Goal: Task Accomplishment & Management: Use online tool/utility

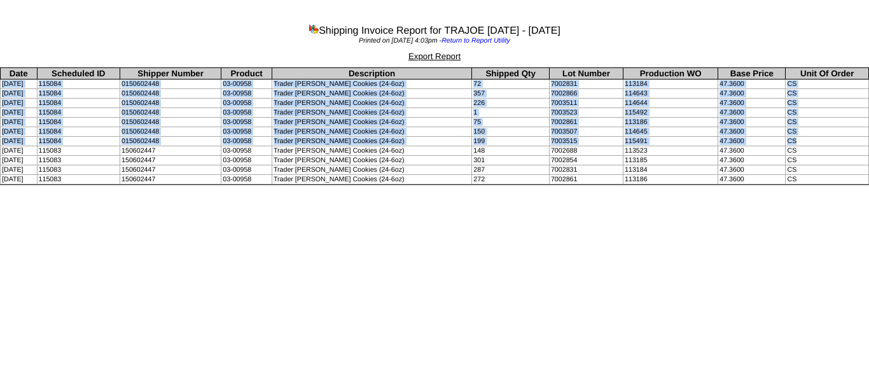
drag, startPoint x: 0, startPoint y: 80, endPoint x: 836, endPoint y: 140, distance: 838.6
click at [836, 140] on tbody "Date Scheduled ID Shipper Number Product Description Shipped Qty Lot Number Pro…" at bounding box center [435, 126] width 868 height 116
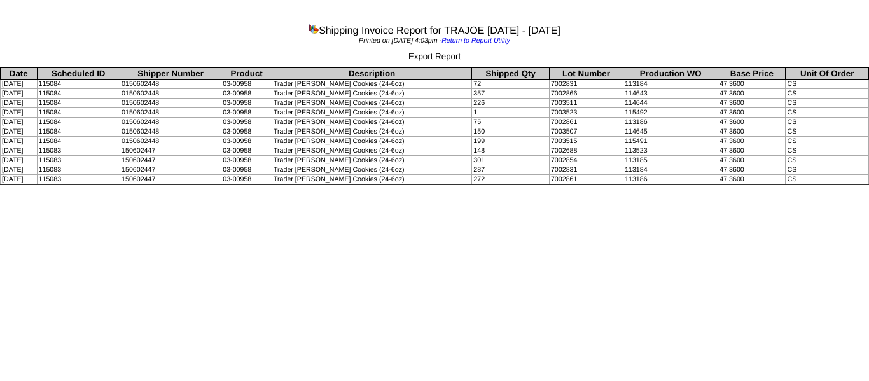
click at [456, 188] on html "Shipping Invoice Report for TRAJOE 08/01/2025 - 09/03/2025 Printed on 09/03/202…" at bounding box center [434, 94] width 869 height 188
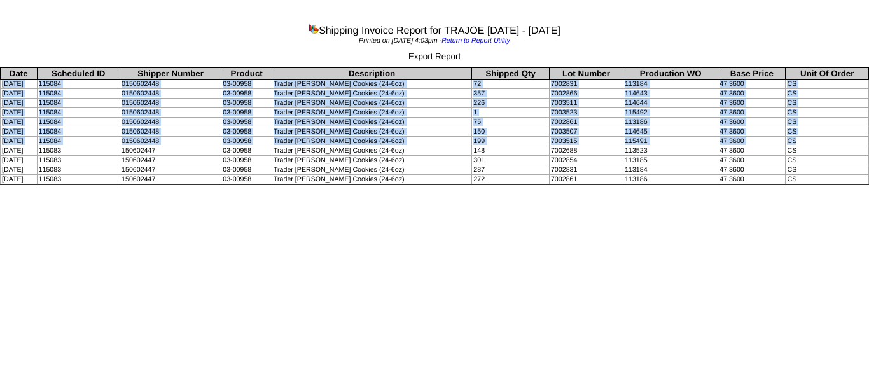
drag, startPoint x: 27, startPoint y: 83, endPoint x: 821, endPoint y: 137, distance: 795.7
click at [821, 137] on tbody "Date Scheduled ID Shipper Number Product Description Shipped Qty Lot Number Pro…" at bounding box center [435, 126] width 868 height 116
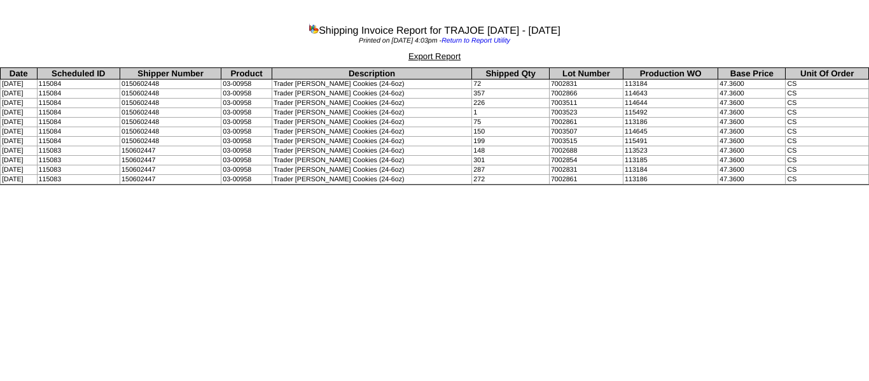
click at [205, 188] on html "Shipping Invoice Report for TRAJOE 08/01/2025 - 09/03/2025 Printed on 09/03/202…" at bounding box center [434, 94] width 869 height 188
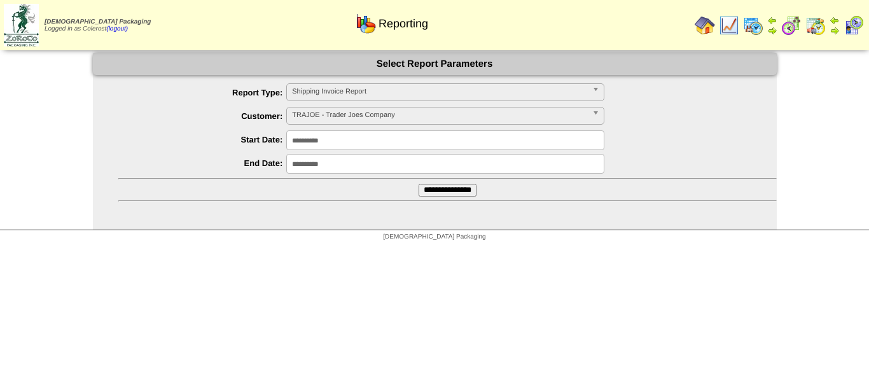
scroll to position [275, 0]
click at [356, 115] on span "TRAJOE - Trader Joes Company" at bounding box center [439, 114] width 295 height 15
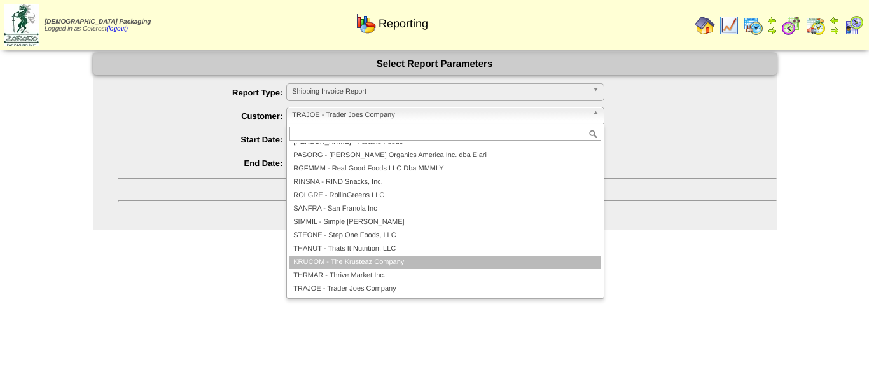
click at [352, 258] on li "KRUCOM - The Krusteaz Company" at bounding box center [445, 262] width 312 height 13
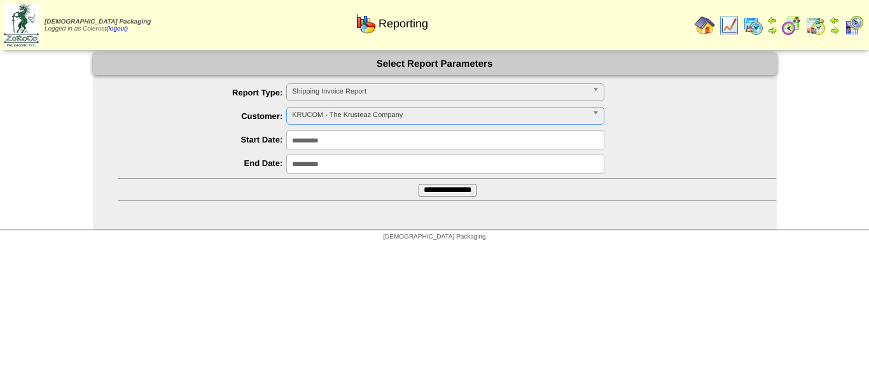
click at [424, 186] on input "**********" at bounding box center [448, 190] width 58 height 13
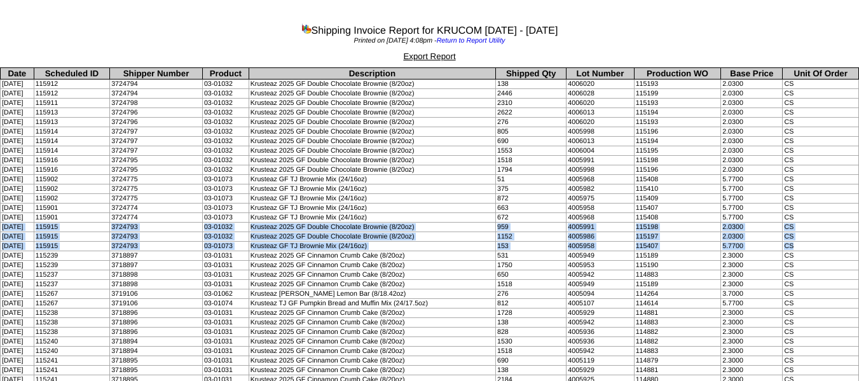
drag, startPoint x: 0, startPoint y: 226, endPoint x: 811, endPoint y: 243, distance: 811.2
click at [811, 243] on tbody "Date Scheduled ID Shipper Number Product Description Shipped Qty Lot Number Pro…" at bounding box center [430, 269] width 859 height 403
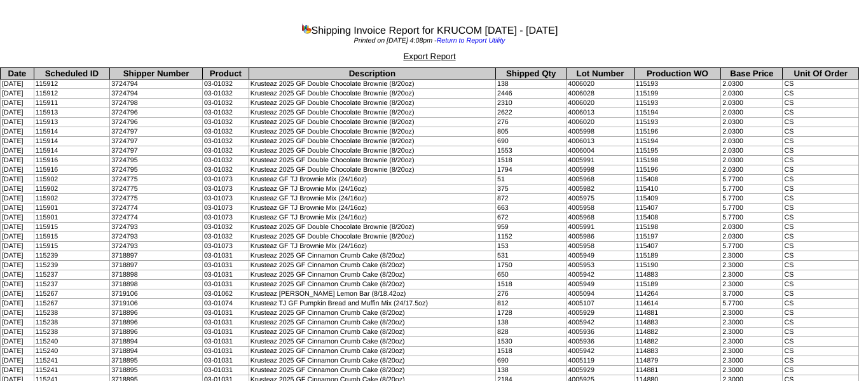
click at [486, 162] on td "Krusteaz 2025 GF Double Chocolate Brownie (8/20oz)" at bounding box center [372, 161] width 247 height 10
click at [13, 242] on td "08/26/2025" at bounding box center [18, 247] width 34 height 10
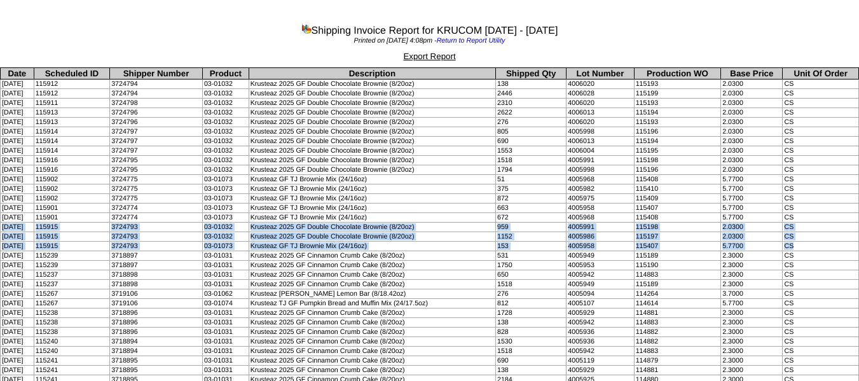
drag, startPoint x: 1, startPoint y: 226, endPoint x: 814, endPoint y: 244, distance: 813.7
click at [814, 244] on tbody "Date Scheduled ID Shipper Number Product Description Shipped Qty Lot Number Pro…" at bounding box center [430, 269] width 859 height 403
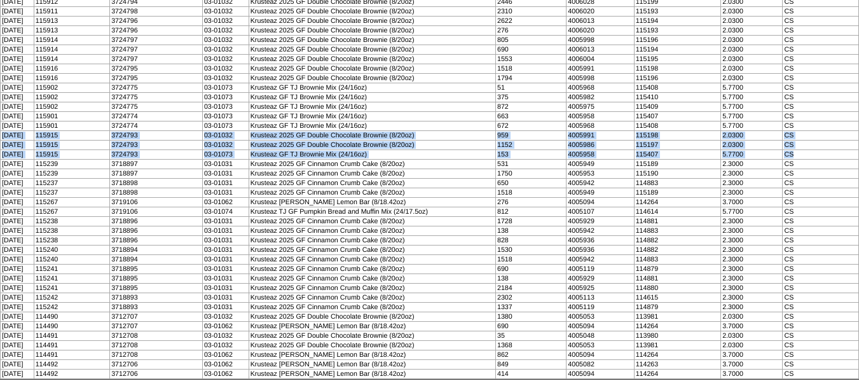
scroll to position [93, 0]
click at [359, 155] on td "Krusteaz GF TJ Brownie Mix (24/16oz)" at bounding box center [372, 154] width 247 height 10
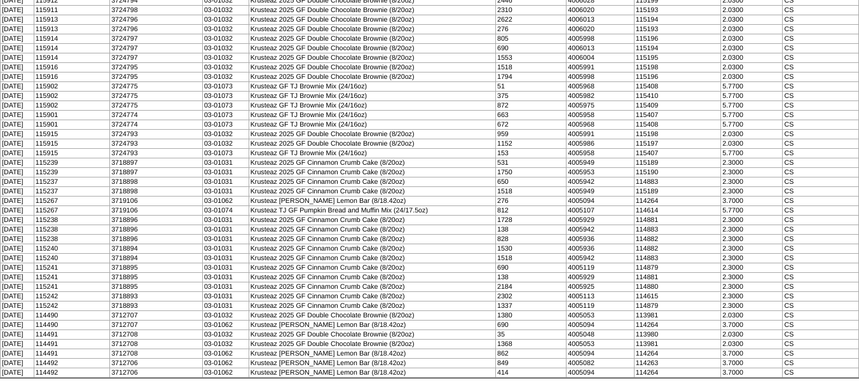
drag, startPoint x: 387, startPoint y: 153, endPoint x: 265, endPoint y: 155, distance: 122.8
click at [265, 155] on td "Krusteaz GF TJ Brownie Mix (24/16oz)" at bounding box center [372, 154] width 247 height 10
copy td "Krusteaz GF TJ Brownie Mix (24/16oz)"
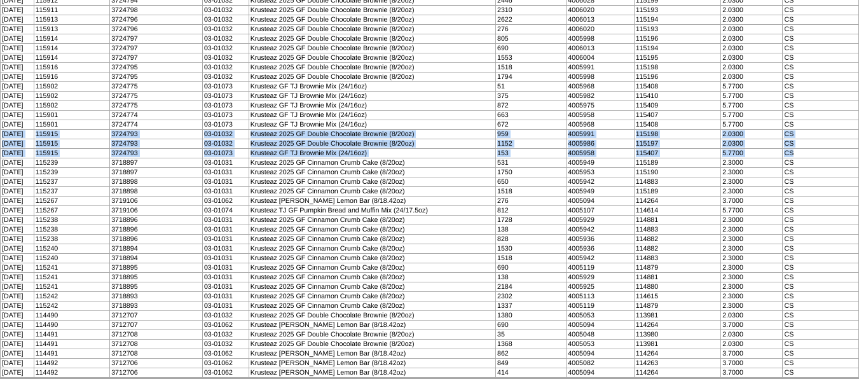
drag, startPoint x: 3, startPoint y: 134, endPoint x: 821, endPoint y: 149, distance: 818.1
click at [821, 149] on tbody "Date Scheduled ID Shipper Number Product Description Shipped Qty Lot Number Pro…" at bounding box center [430, 176] width 859 height 403
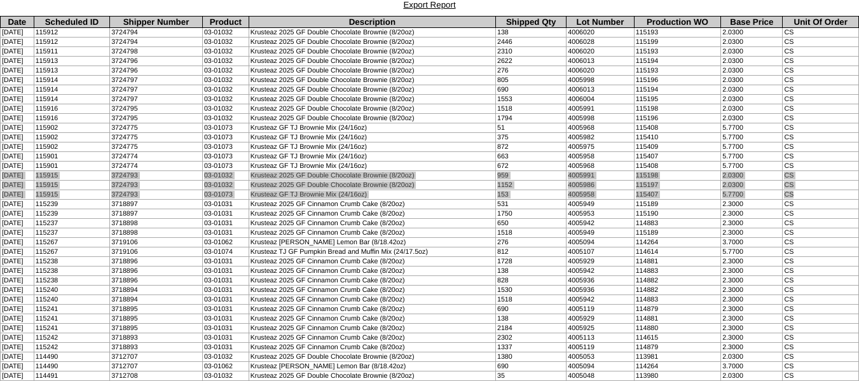
scroll to position [29, 0]
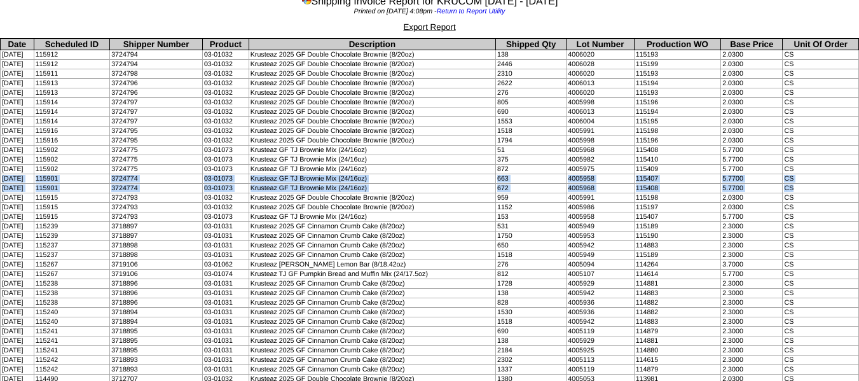
drag, startPoint x: 0, startPoint y: 176, endPoint x: 825, endPoint y: 186, distance: 825.1
click at [825, 186] on tbody "Date Scheduled ID Shipper Number Product Description Shipped Qty Lot Number Pro…" at bounding box center [430, 240] width 859 height 403
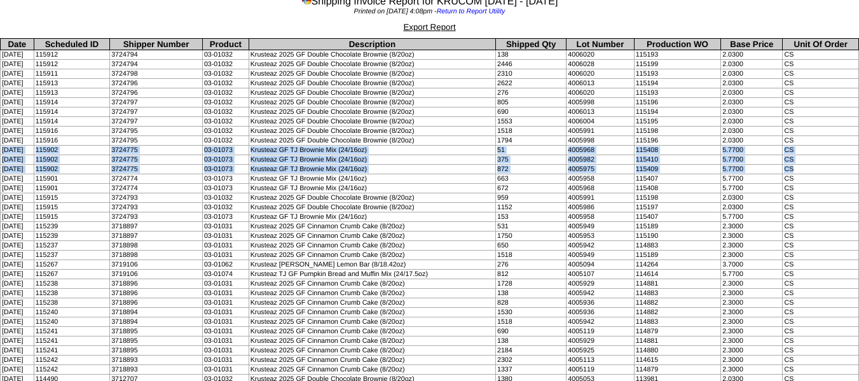
drag, startPoint x: 2, startPoint y: 149, endPoint x: 808, endPoint y: 169, distance: 806.2
click at [808, 169] on tbody "Date Scheduled ID Shipper Number Product Description Shipped Qty Lot Number Pro…" at bounding box center [430, 240] width 859 height 403
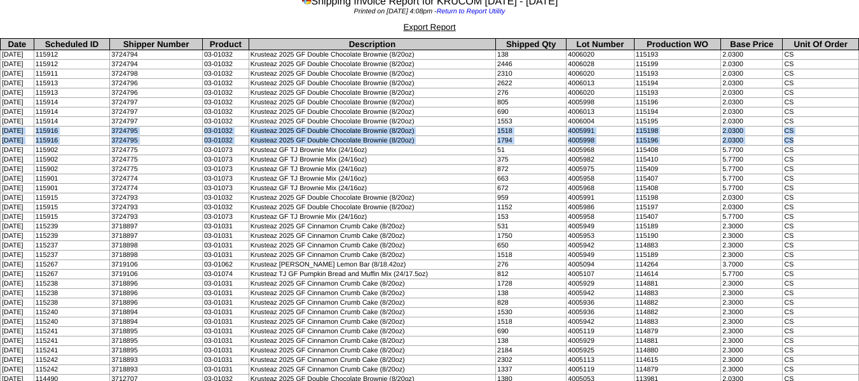
drag, startPoint x: 1, startPoint y: 129, endPoint x: 806, endPoint y: 141, distance: 805.4
click at [806, 141] on tbody "Date Scheduled ID Shipper Number Product Description Shipped Qty Lot Number Pro…" at bounding box center [430, 240] width 859 height 403
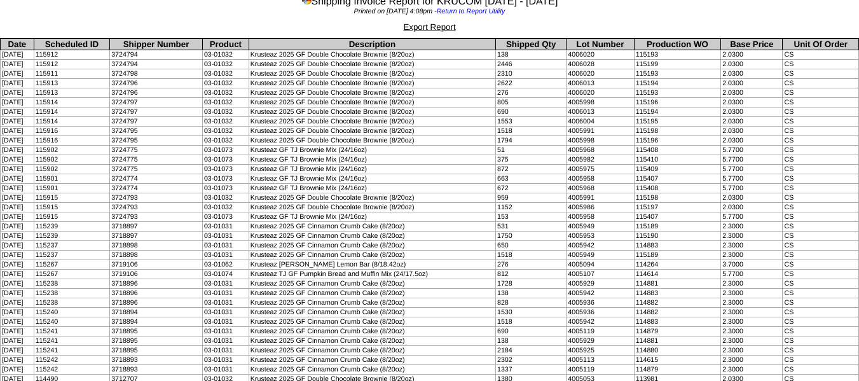
click at [24, 111] on td "08/29/2025" at bounding box center [18, 112] width 34 height 10
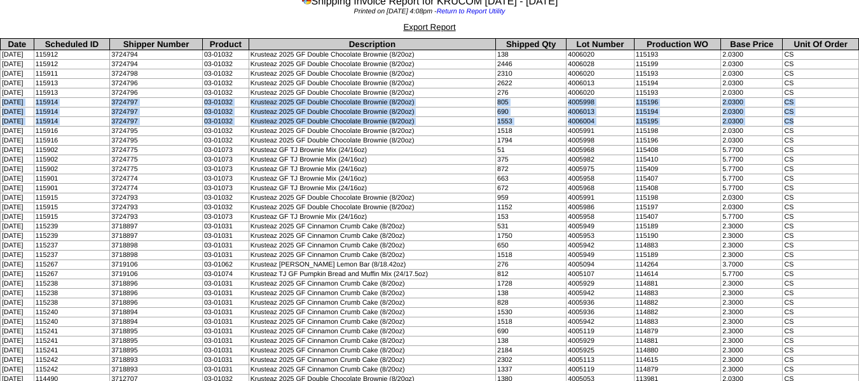
drag, startPoint x: 1, startPoint y: 101, endPoint x: 810, endPoint y: 120, distance: 809.3
click at [810, 120] on tbody "Date Scheduled ID Shipper Number Product Description Shipped Qty Lot Number Pro…" at bounding box center [430, 240] width 859 height 403
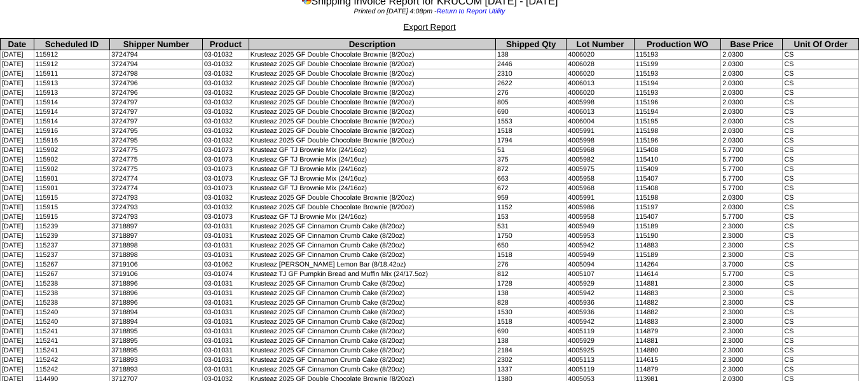
click at [4, 90] on td "08/29/2025" at bounding box center [18, 93] width 34 height 10
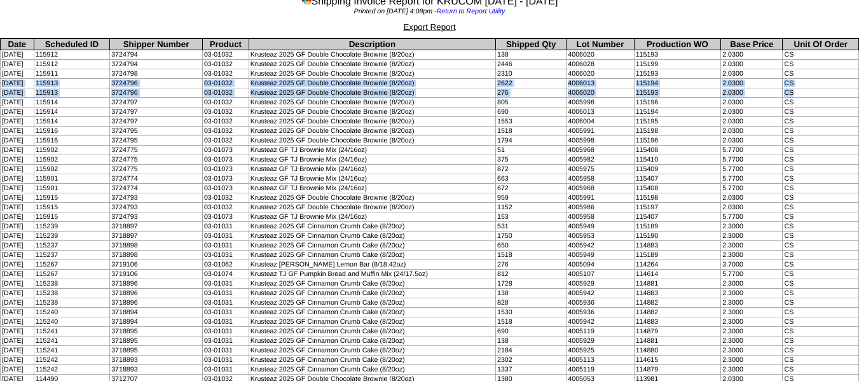
drag, startPoint x: 2, startPoint y: 84, endPoint x: 834, endPoint y: 90, distance: 832.0
click at [834, 90] on tbody "Date Scheduled ID Shipper Number Product Description Shipped Qty Lot Number Pro…" at bounding box center [430, 240] width 859 height 403
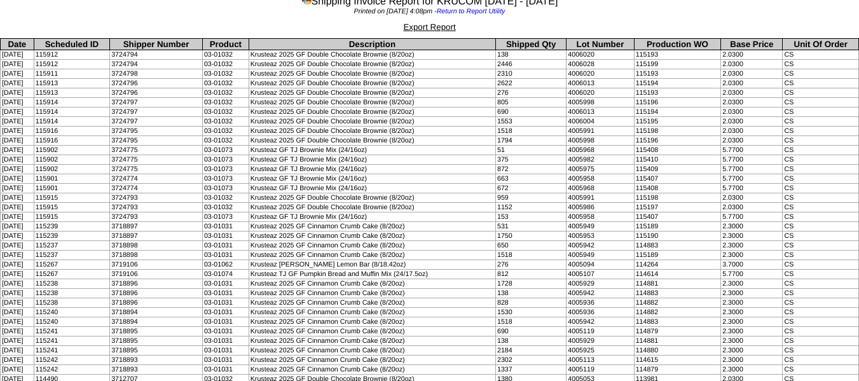
click at [7, 72] on td "09/02/2025" at bounding box center [18, 74] width 34 height 10
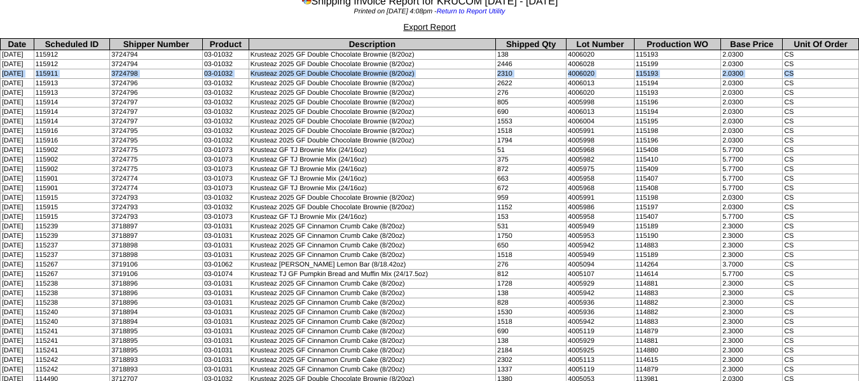
drag, startPoint x: 0, startPoint y: 72, endPoint x: 805, endPoint y: 77, distance: 805.3
click at [805, 77] on tr "09/02/2025 115911 3724798 03-01032 Krusteaz 2025 GF Double Chocolate Brownie (8…" at bounding box center [430, 74] width 859 height 10
click at [522, 121] on td "1553" at bounding box center [531, 122] width 71 height 10
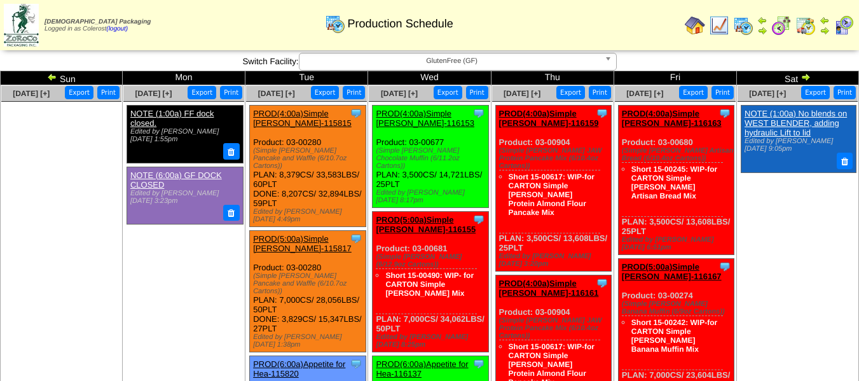
click at [805, 76] on img at bounding box center [806, 77] width 10 height 10
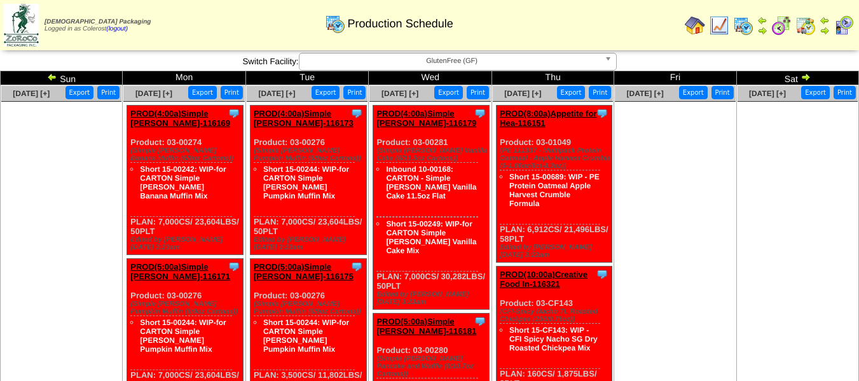
click at [53, 76] on img at bounding box center [52, 77] width 10 height 10
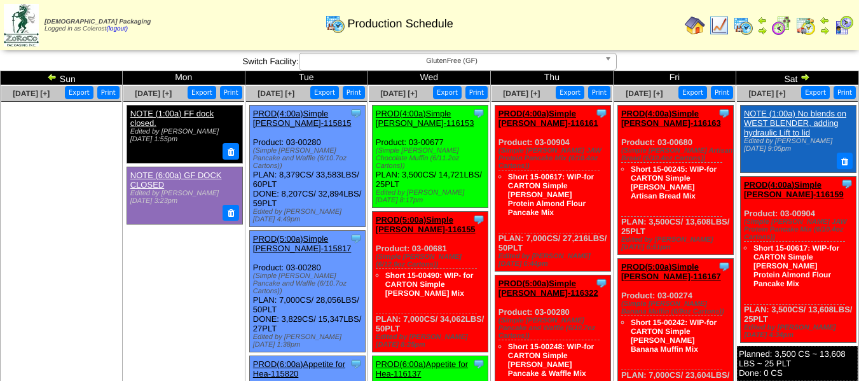
click at [806, 76] on img at bounding box center [805, 77] width 10 height 10
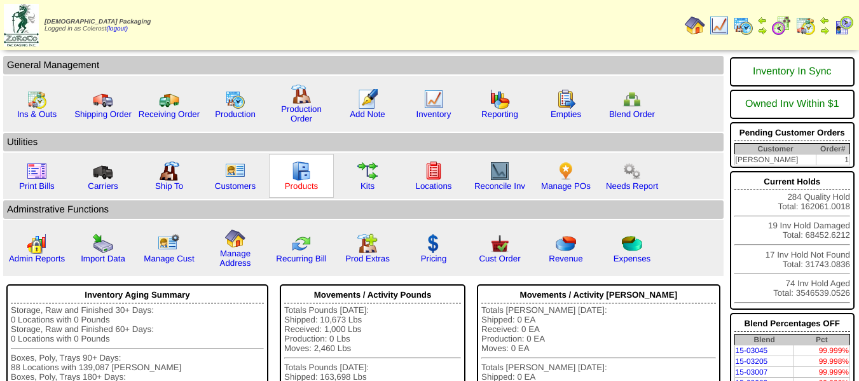
click at [306, 183] on link "Products" at bounding box center [302, 186] width 34 height 10
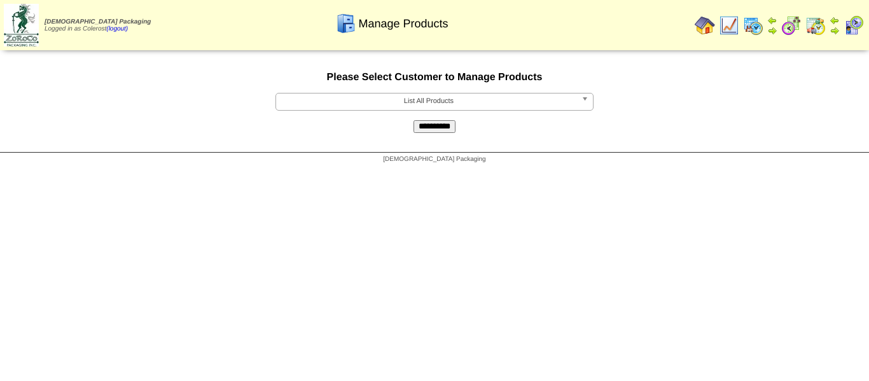
click at [446, 97] on span "List All Products" at bounding box center [428, 101] width 295 height 15
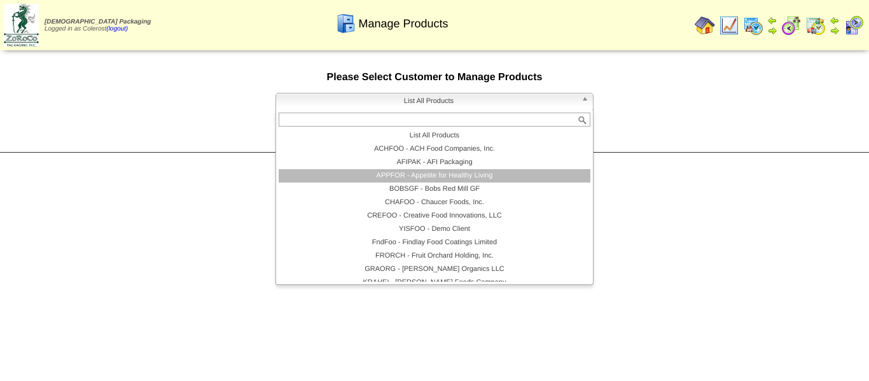
click at [431, 177] on li "APPFOR - Appetite for Healthy Living" at bounding box center [435, 175] width 312 height 13
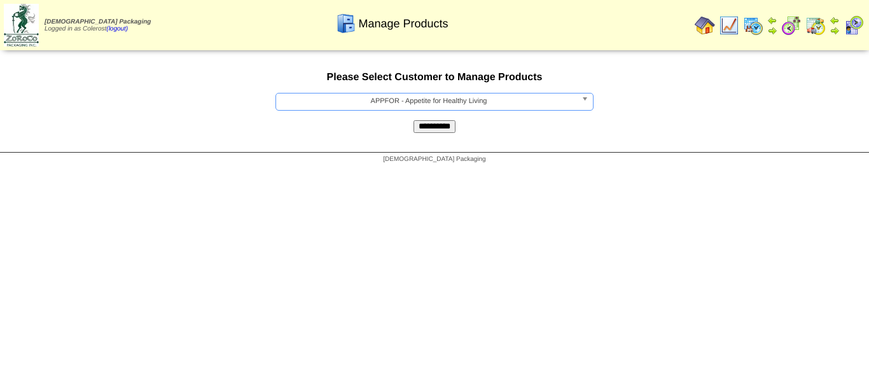
click at [425, 124] on input "**********" at bounding box center [434, 126] width 42 height 13
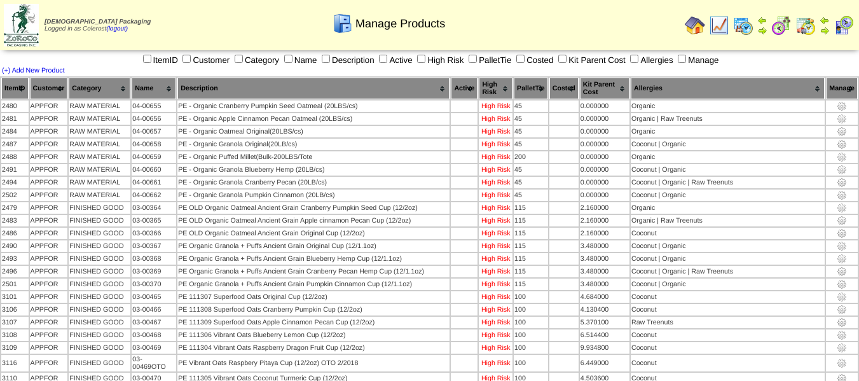
click at [104, 83] on th "Category" at bounding box center [100, 89] width 62 height 22
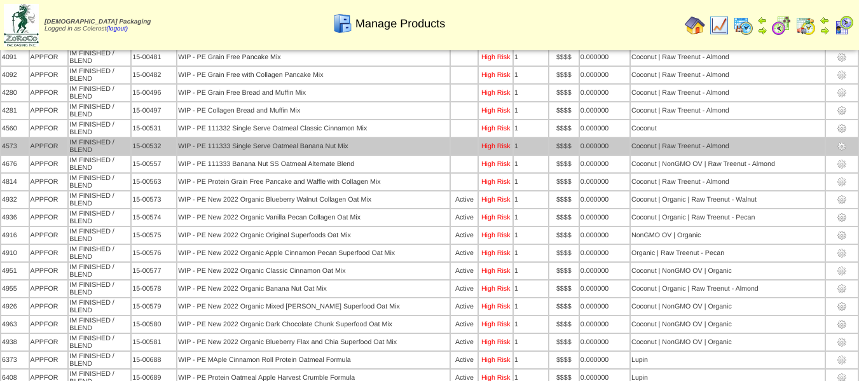
scroll to position [1908, 0]
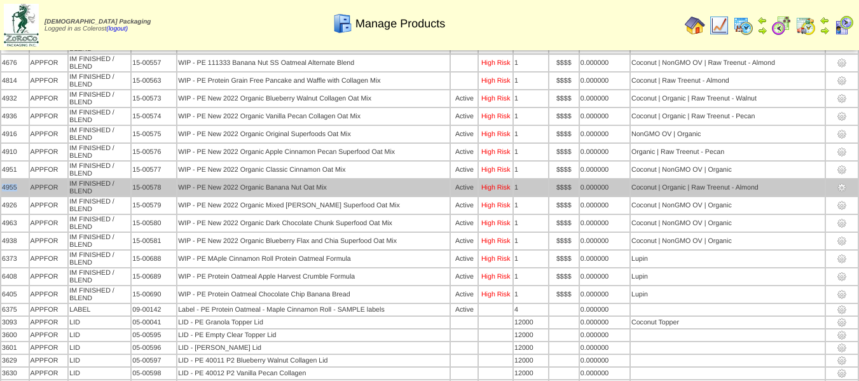
drag, startPoint x: 18, startPoint y: 187, endPoint x: 11, endPoint y: 188, distance: 6.5
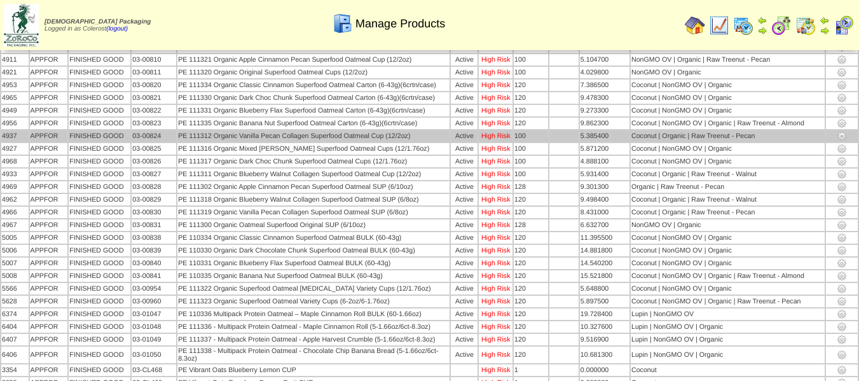
scroll to position [1018, 0]
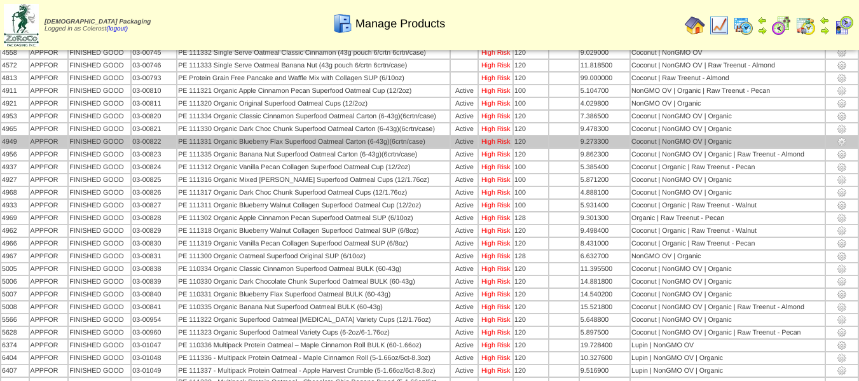
click at [840, 142] on img at bounding box center [842, 142] width 10 height 10
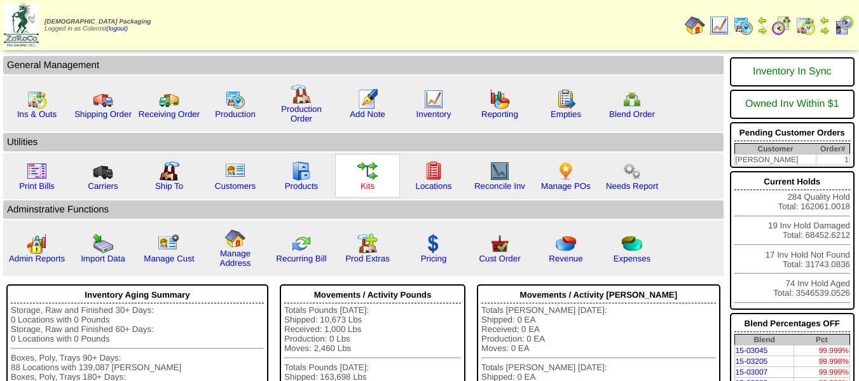
click at [367, 183] on link "Kits" at bounding box center [368, 186] width 14 height 10
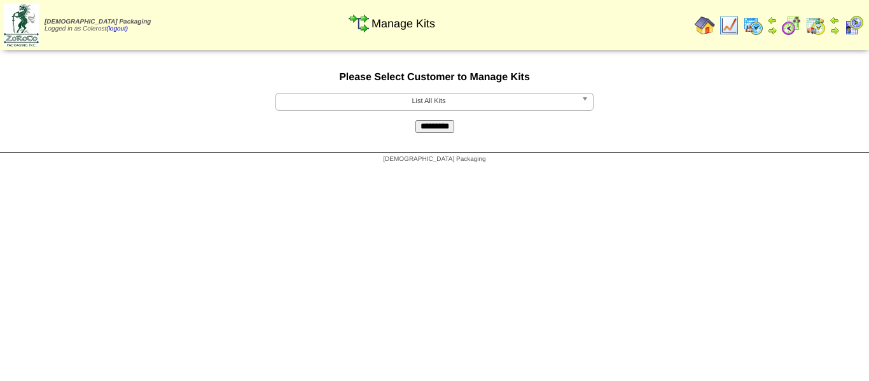
click at [485, 104] on span "List All Kits" at bounding box center [428, 101] width 295 height 15
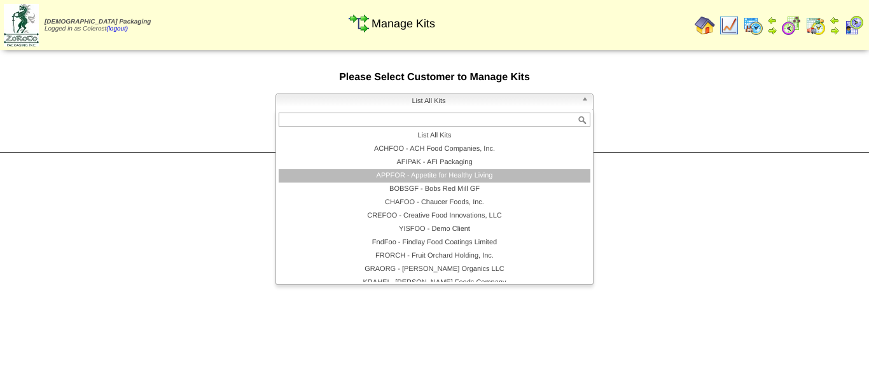
click at [423, 177] on li "APPFOR - Appetite for Healthy Living" at bounding box center [435, 175] width 312 height 13
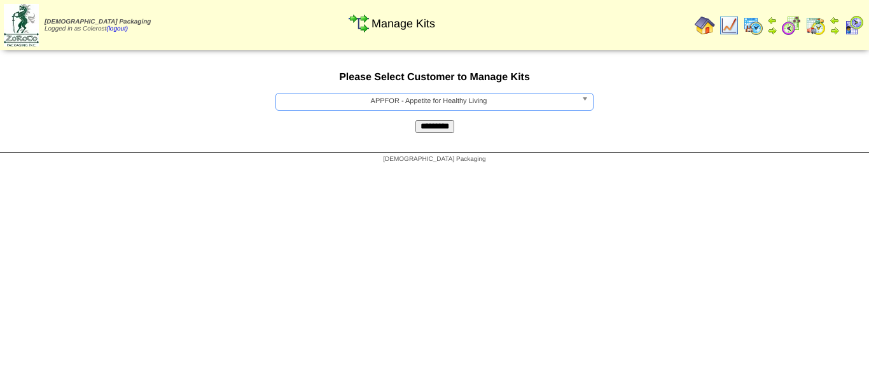
click at [440, 128] on input "*********" at bounding box center [434, 126] width 39 height 13
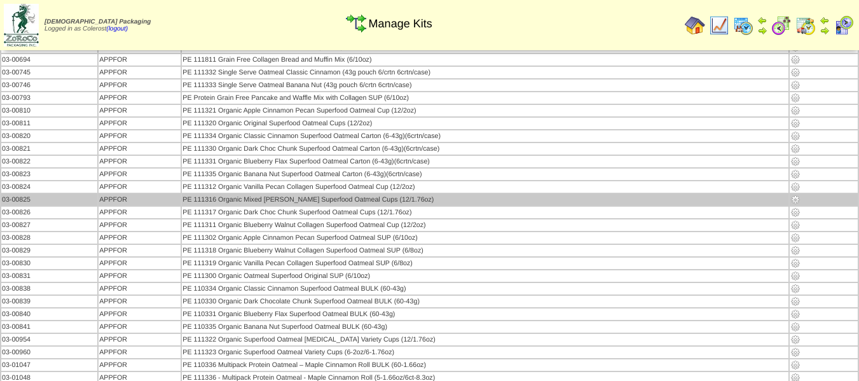
scroll to position [445, 0]
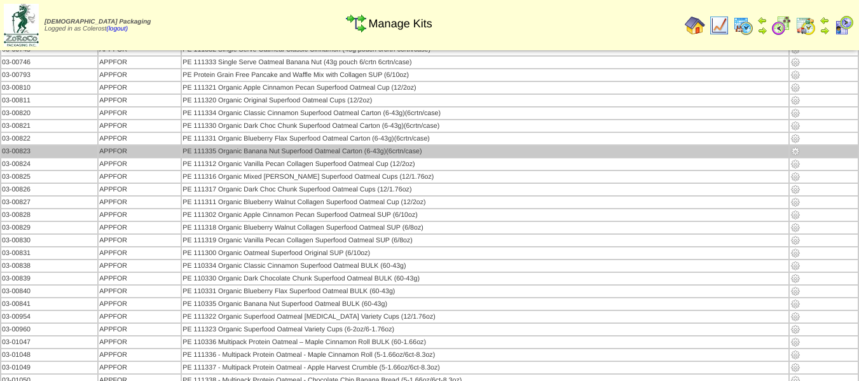
click at [793, 151] on img at bounding box center [796, 151] width 10 height 10
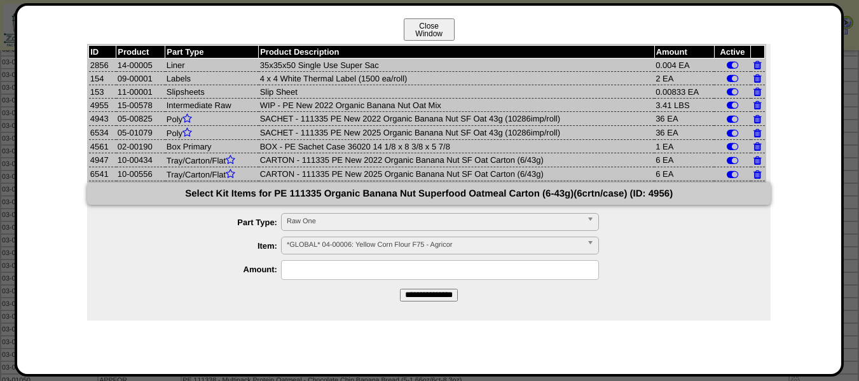
click at [434, 28] on button "Close Window" at bounding box center [429, 29] width 51 height 22
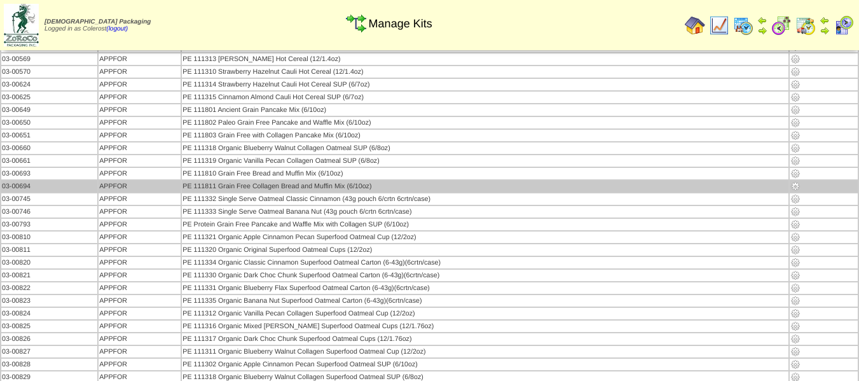
scroll to position [318, 0]
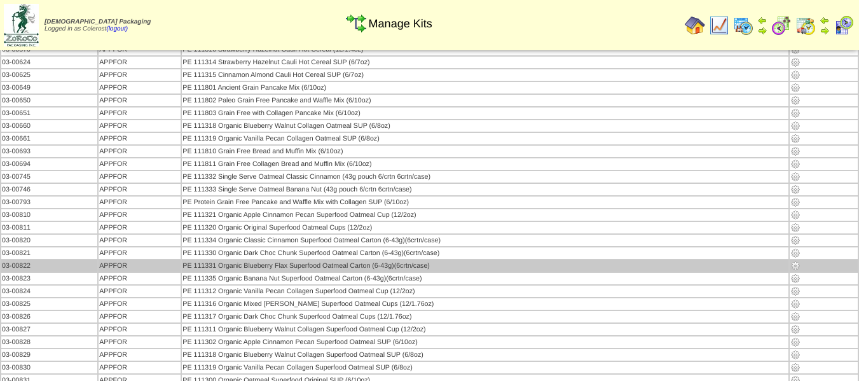
click at [794, 266] on img at bounding box center [796, 266] width 10 height 10
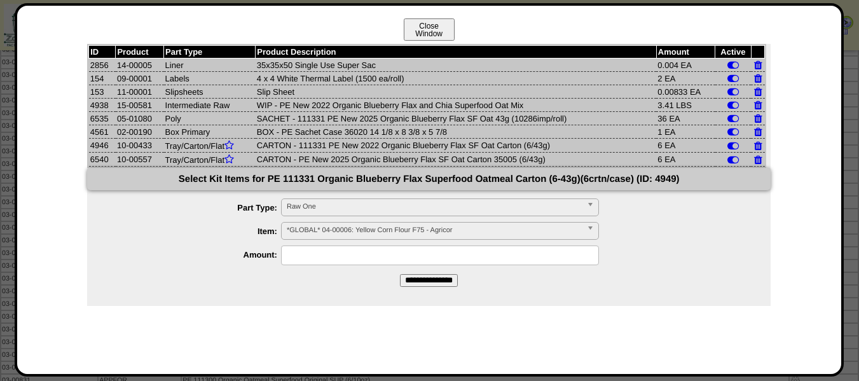
click at [428, 29] on button "Close Window" at bounding box center [429, 29] width 51 height 22
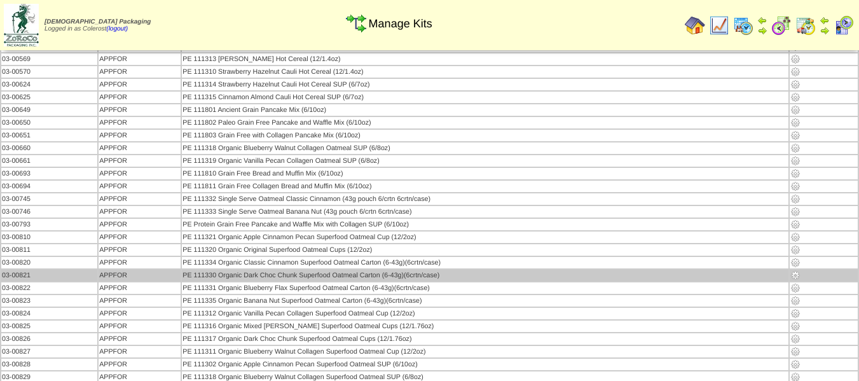
scroll to position [318, 0]
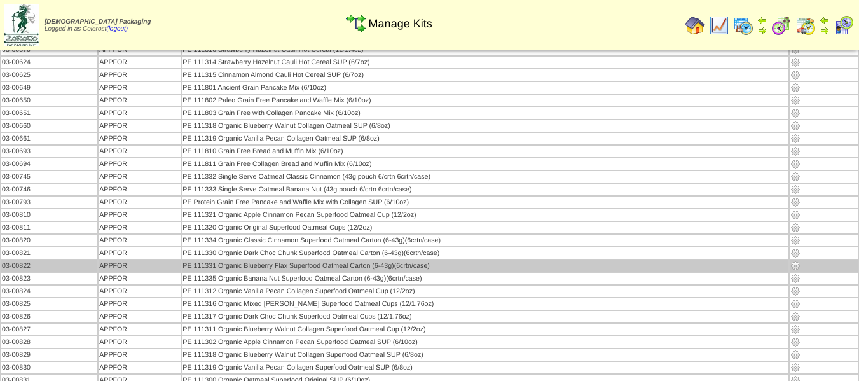
click at [794, 267] on img at bounding box center [796, 266] width 10 height 10
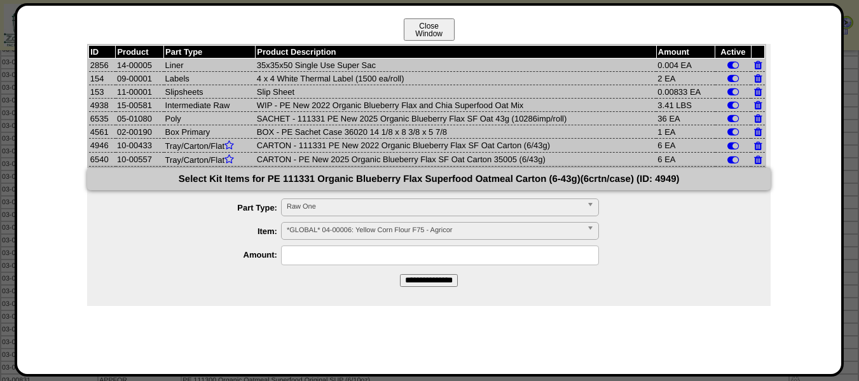
click at [433, 32] on button "Close Window" at bounding box center [429, 29] width 51 height 22
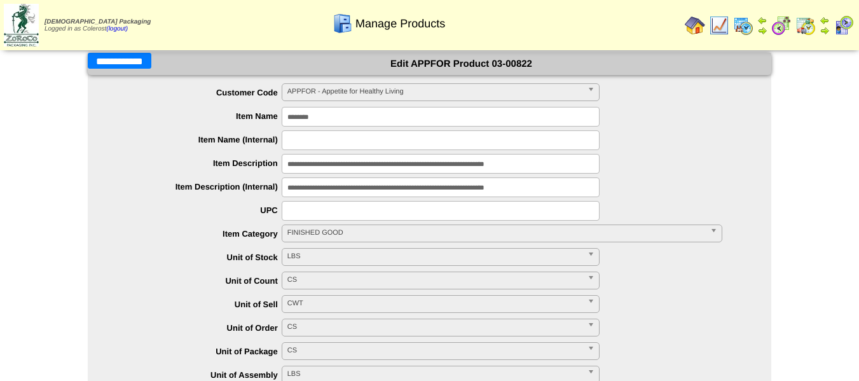
click at [135, 62] on input "**********" at bounding box center [120, 61] width 64 height 16
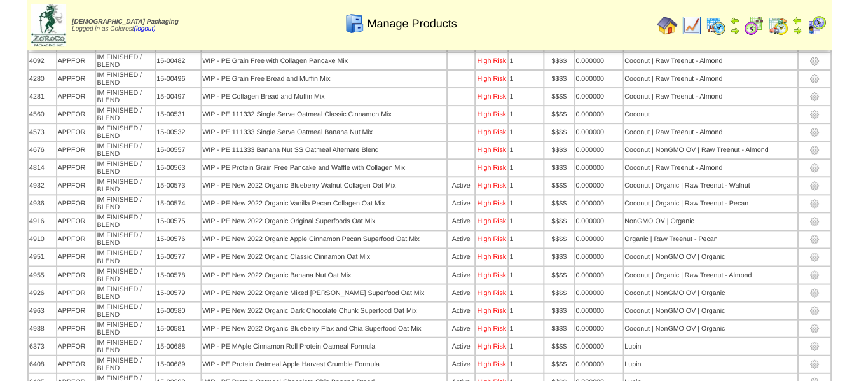
scroll to position [2460, 0]
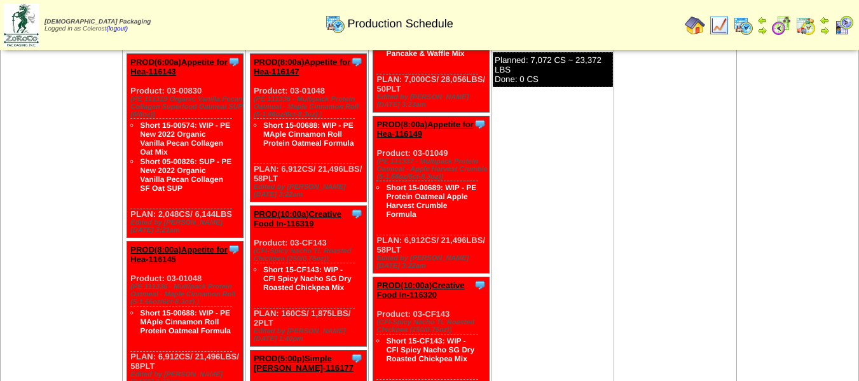
scroll to position [318, 0]
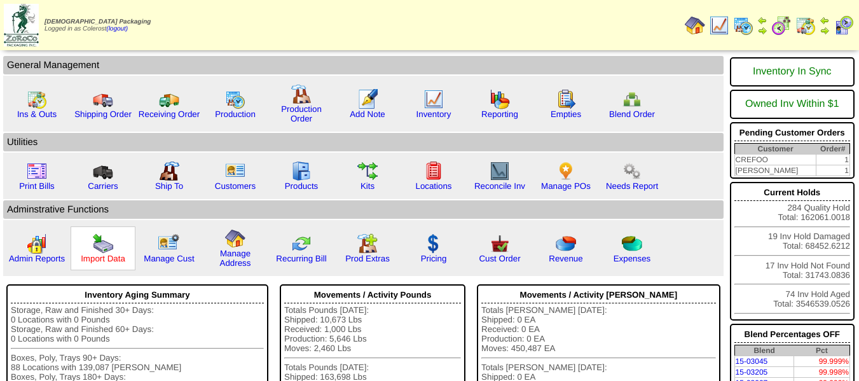
click at [113, 256] on link "Import Data" at bounding box center [103, 259] width 45 height 10
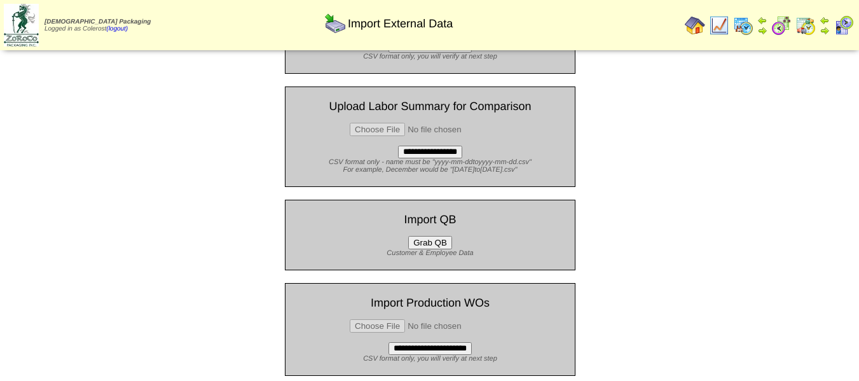
scroll to position [118, 0]
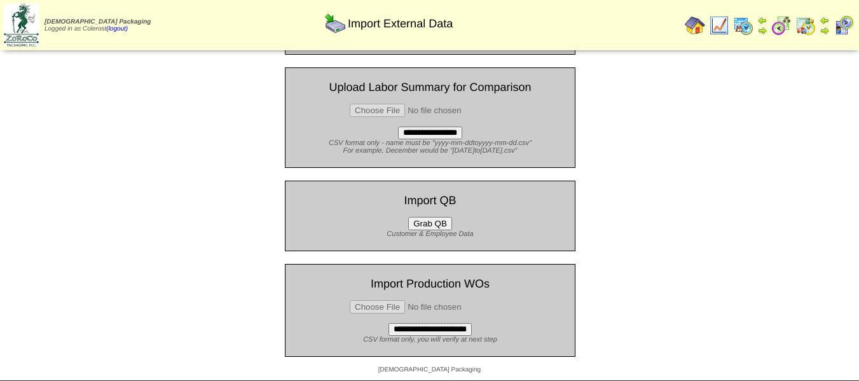
click at [382, 305] on input "file" at bounding box center [430, 306] width 161 height 13
type input "**********"
click at [452, 330] on input "**********" at bounding box center [430, 329] width 83 height 13
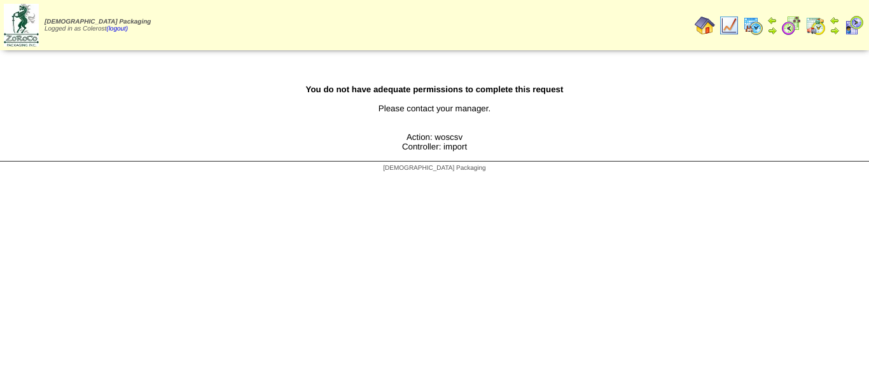
click at [702, 25] on img at bounding box center [705, 25] width 20 height 20
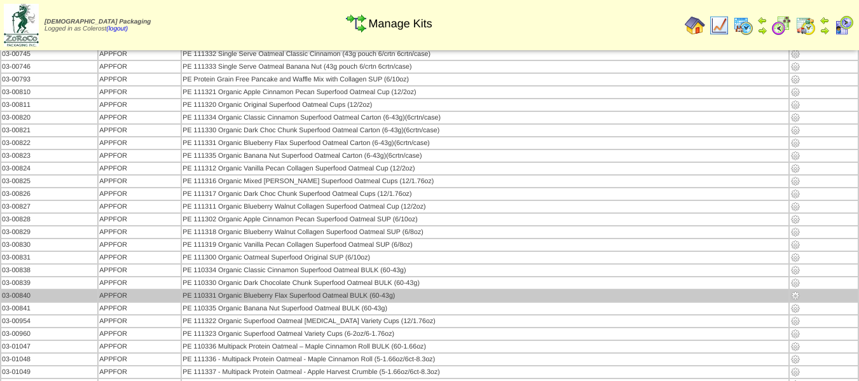
scroll to position [445, 0]
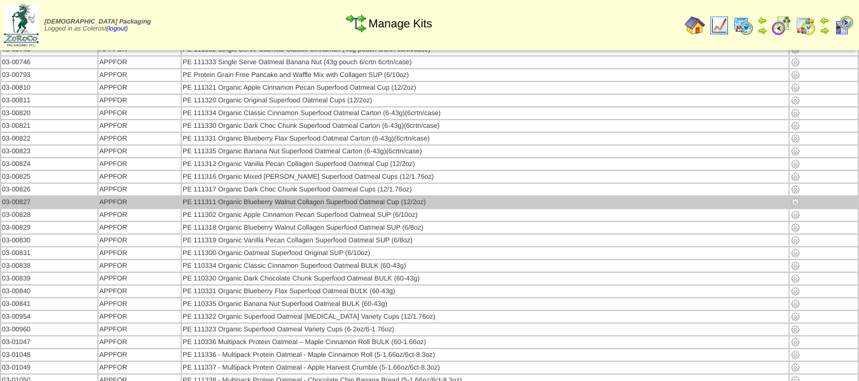
click at [794, 202] on img at bounding box center [796, 202] width 10 height 10
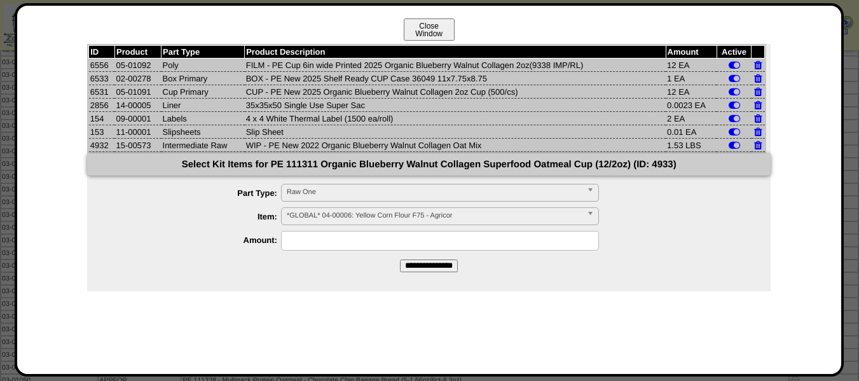
click at [445, 30] on button "Close Window" at bounding box center [429, 29] width 51 height 22
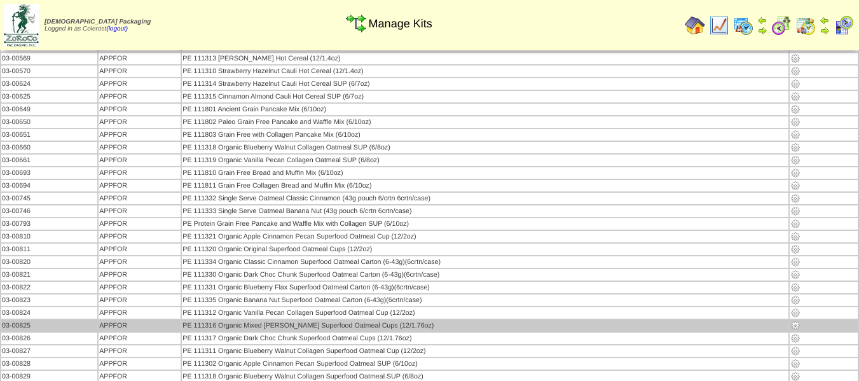
scroll to position [318, 0]
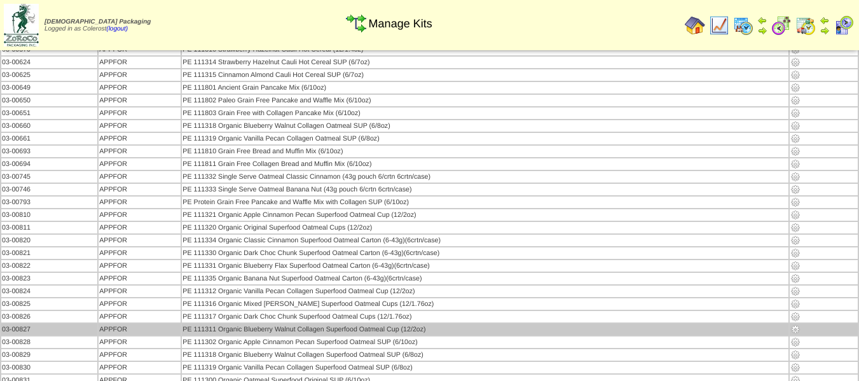
click at [793, 326] on img at bounding box center [796, 329] width 10 height 10
